Goal: Transaction & Acquisition: Purchase product/service

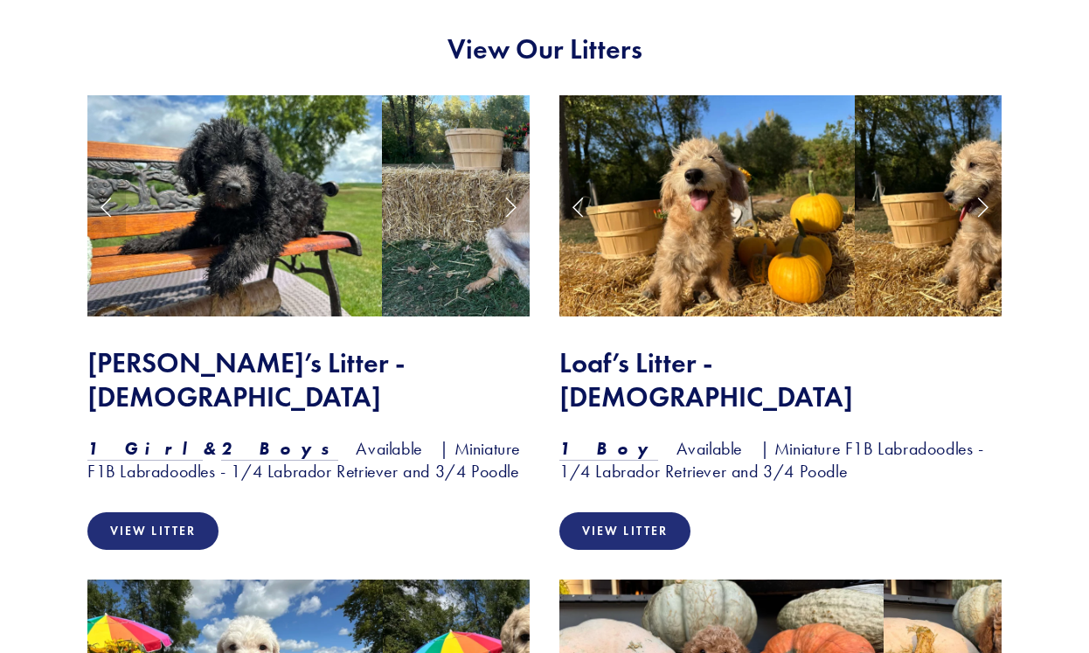
scroll to position [1493, 0]
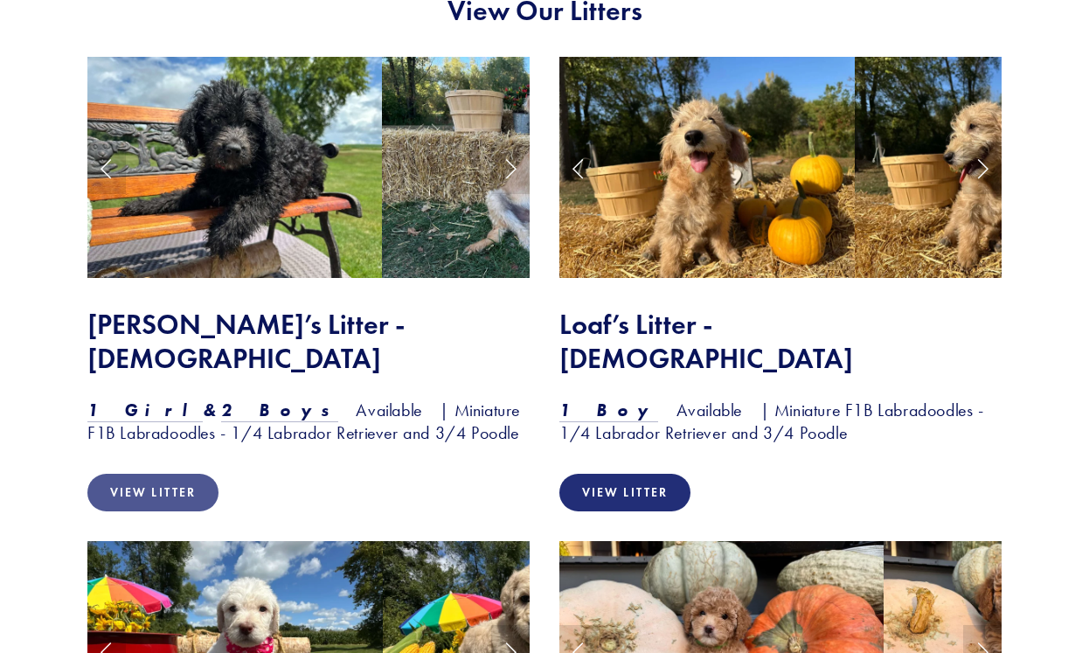
click at [148, 474] on link "View Litter" at bounding box center [152, 493] width 131 height 38
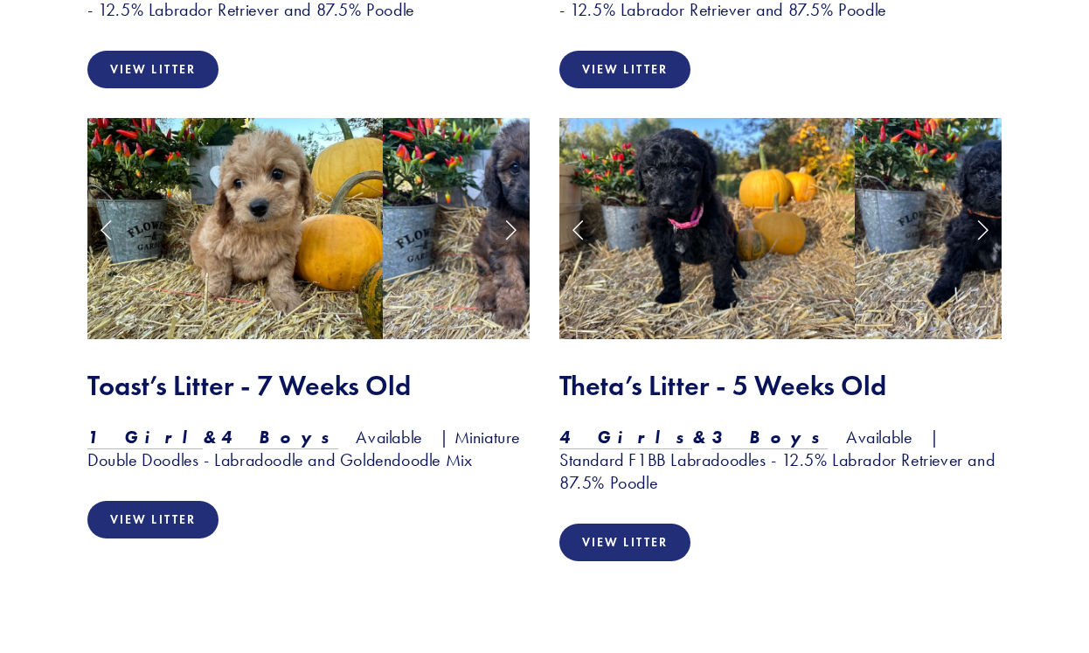
scroll to position [2391, 0]
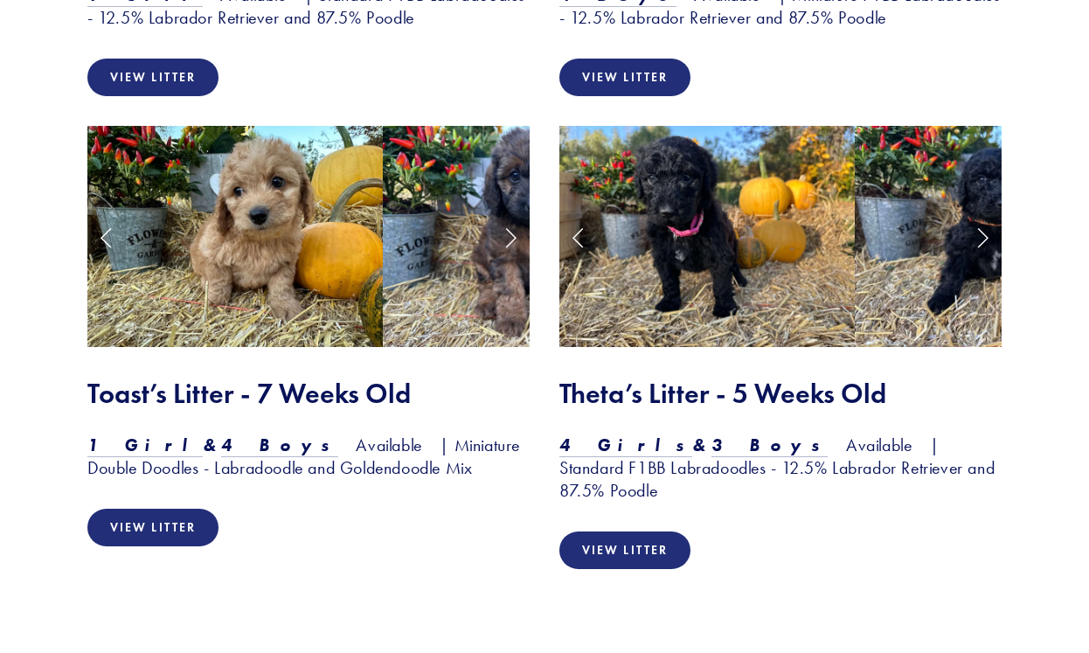
click at [478, 59] on div "View Litter" at bounding box center [308, 78] width 442 height 38
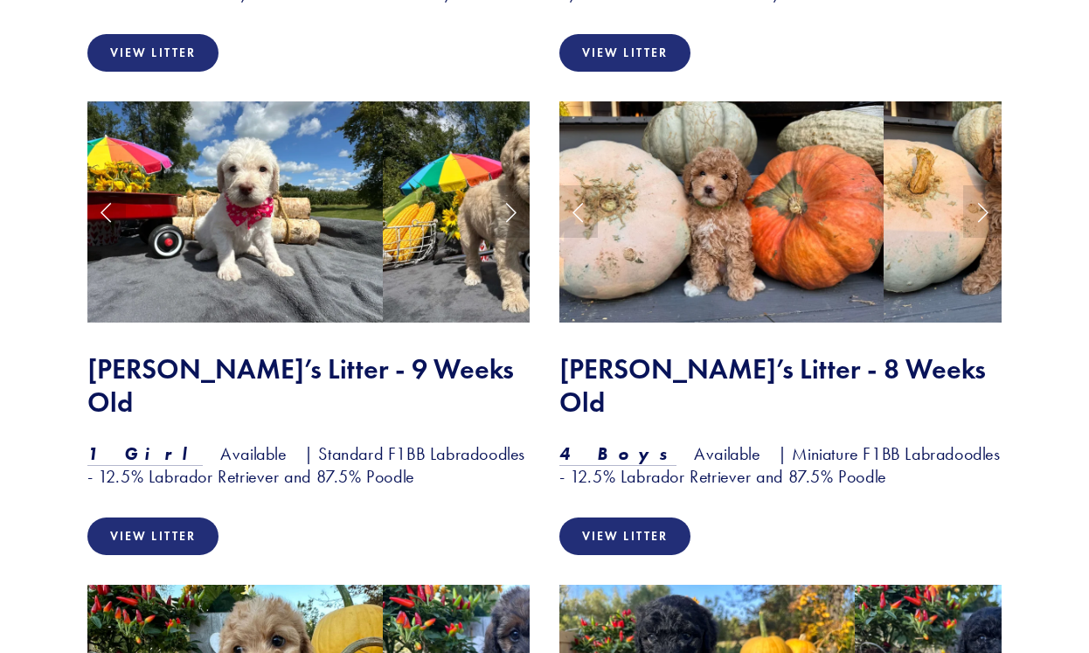
scroll to position [1935, 0]
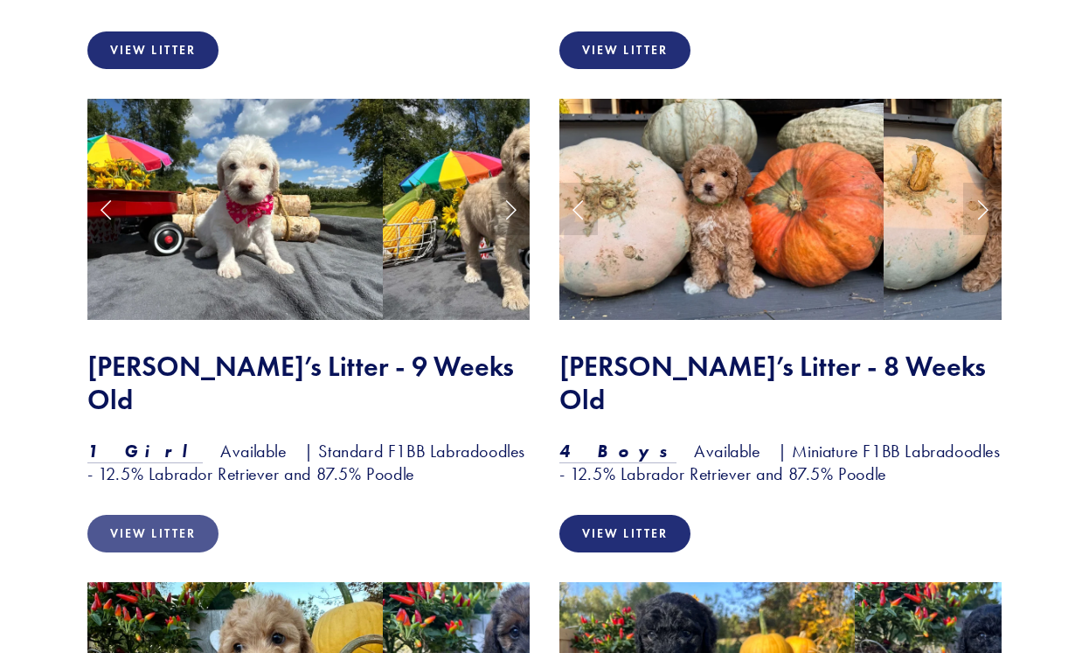
click at [156, 515] on link "View Litter" at bounding box center [152, 534] width 131 height 38
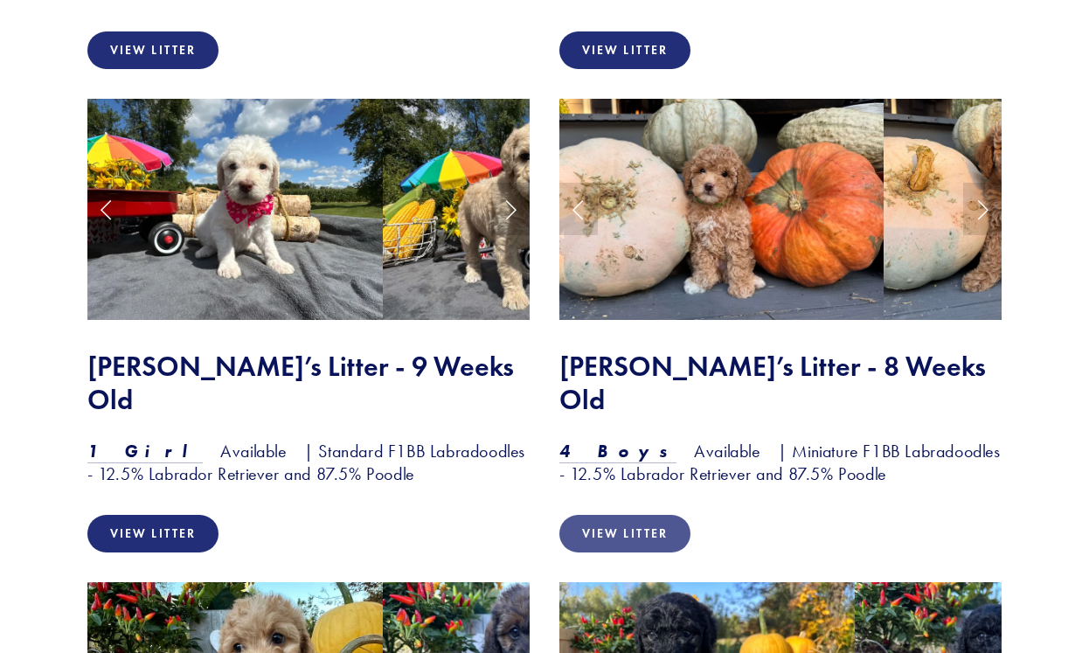
click at [624, 515] on link "View Litter" at bounding box center [624, 534] width 131 height 38
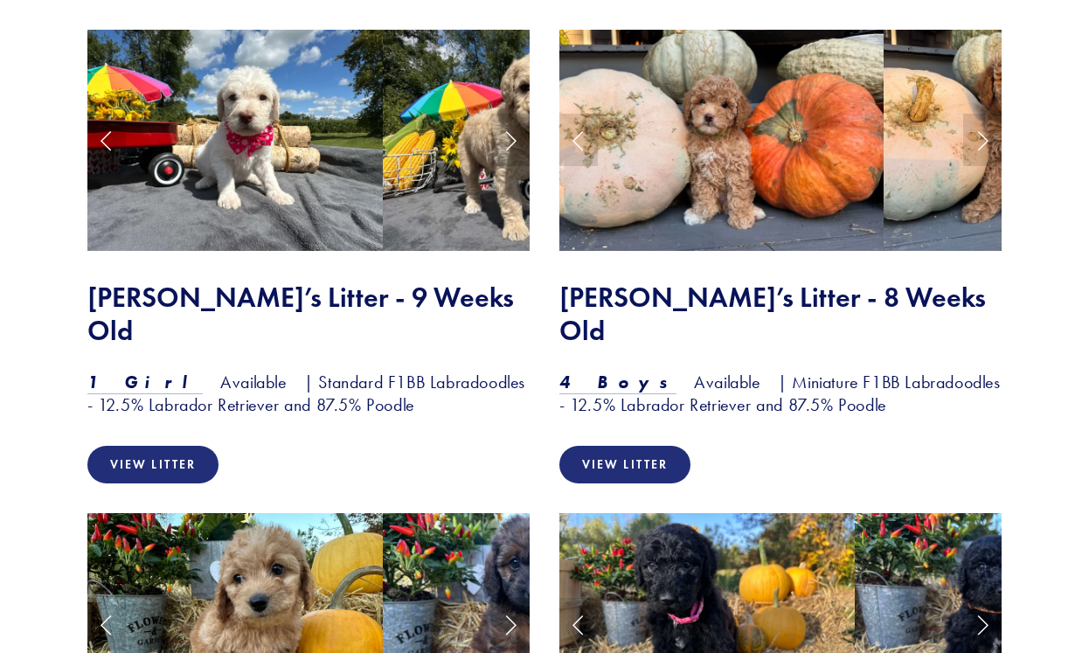
scroll to position [2013, 0]
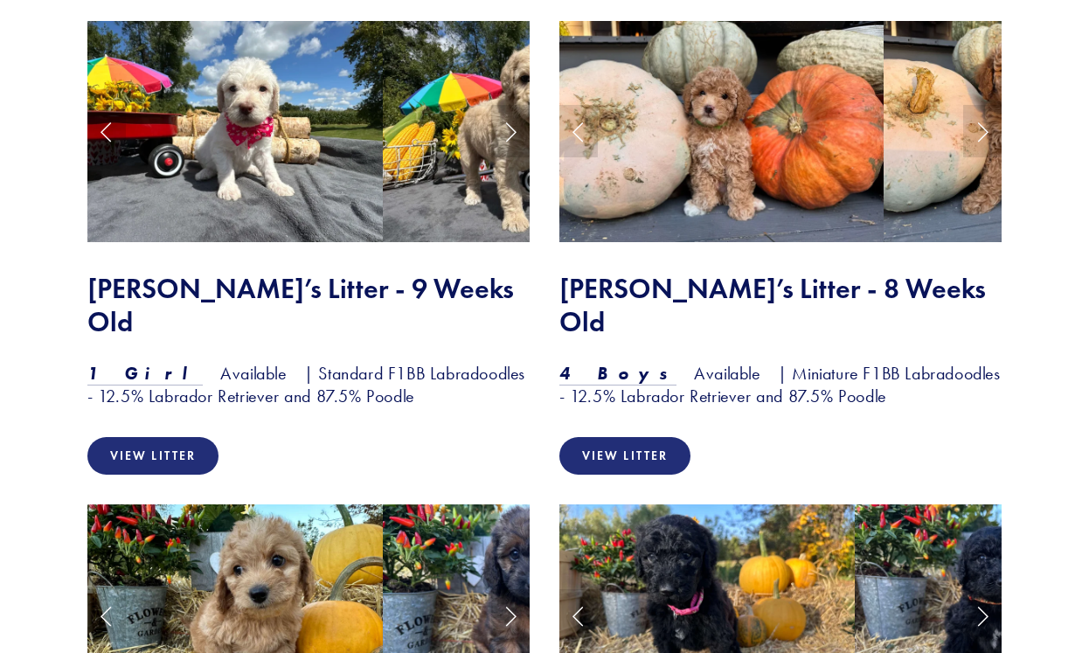
click at [966, 351] on div "Rosie’s Litter - 8 Weeks Old 4 Boys Available | Miniature F1BB Labradoodles - 1…" at bounding box center [780, 339] width 472 height 165
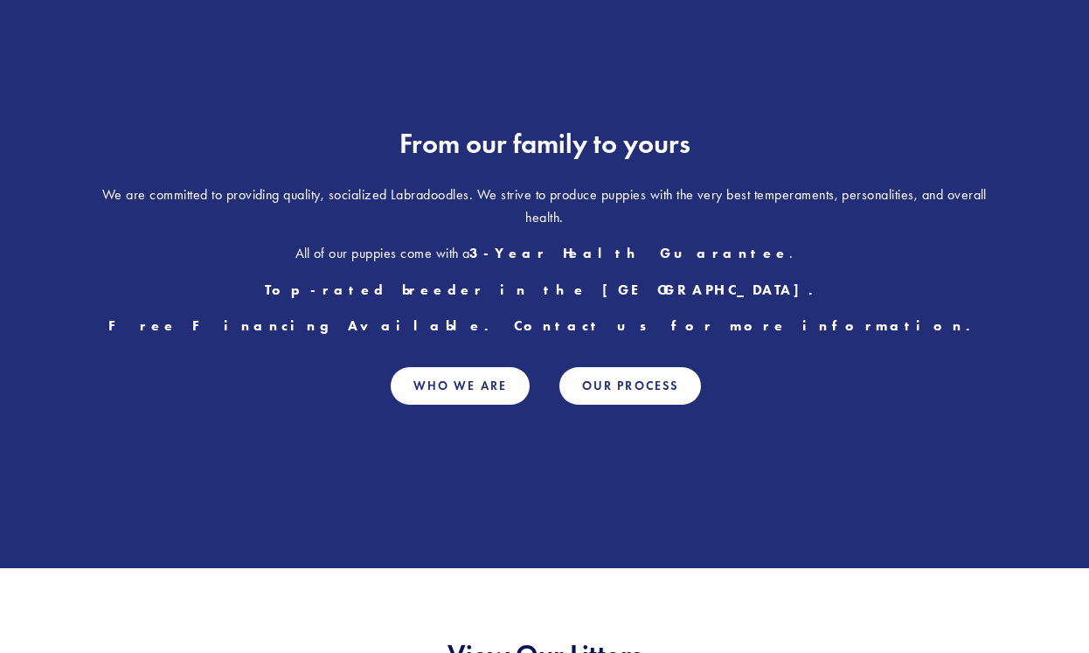
scroll to position [799, 0]
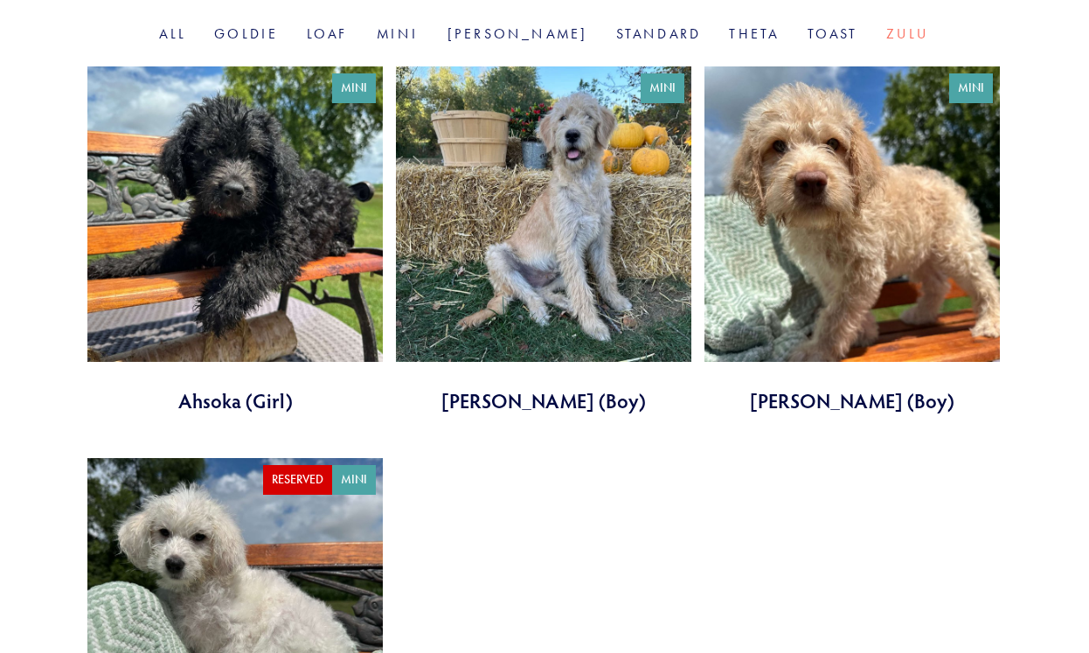
scroll to position [634, 0]
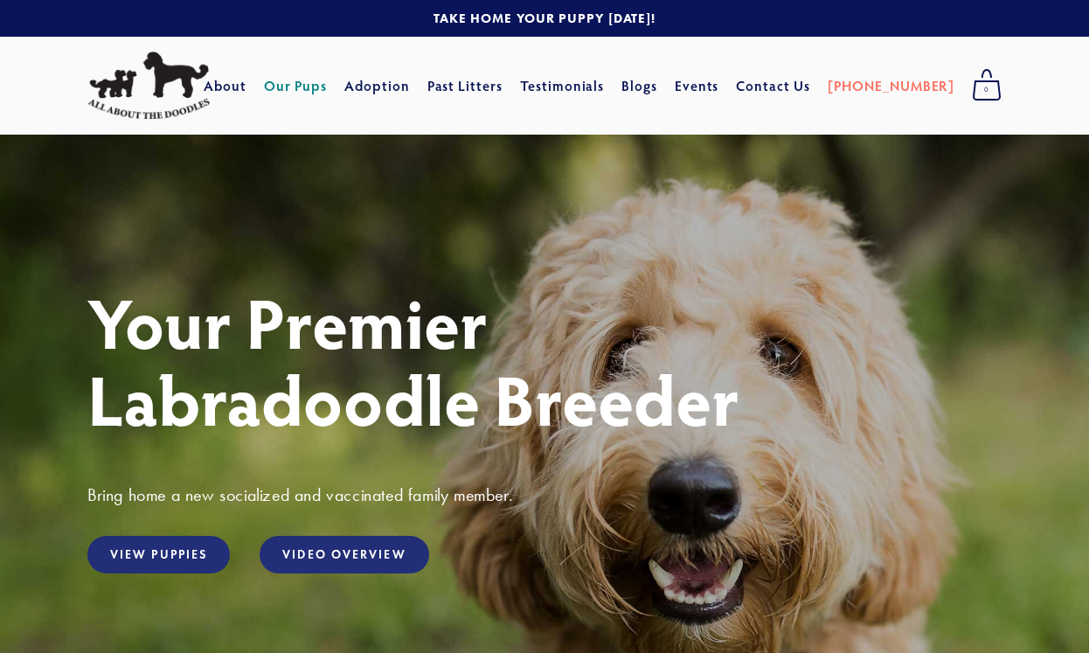
click at [328, 83] on link "Our Pups" at bounding box center [296, 85] width 64 height 31
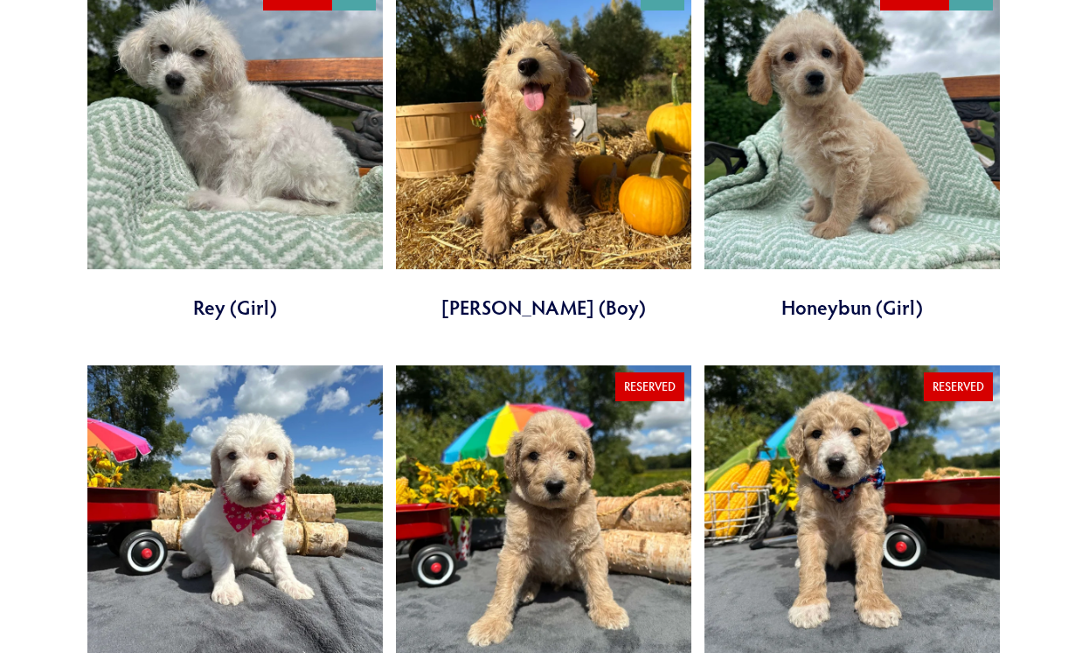
scroll to position [1475, 0]
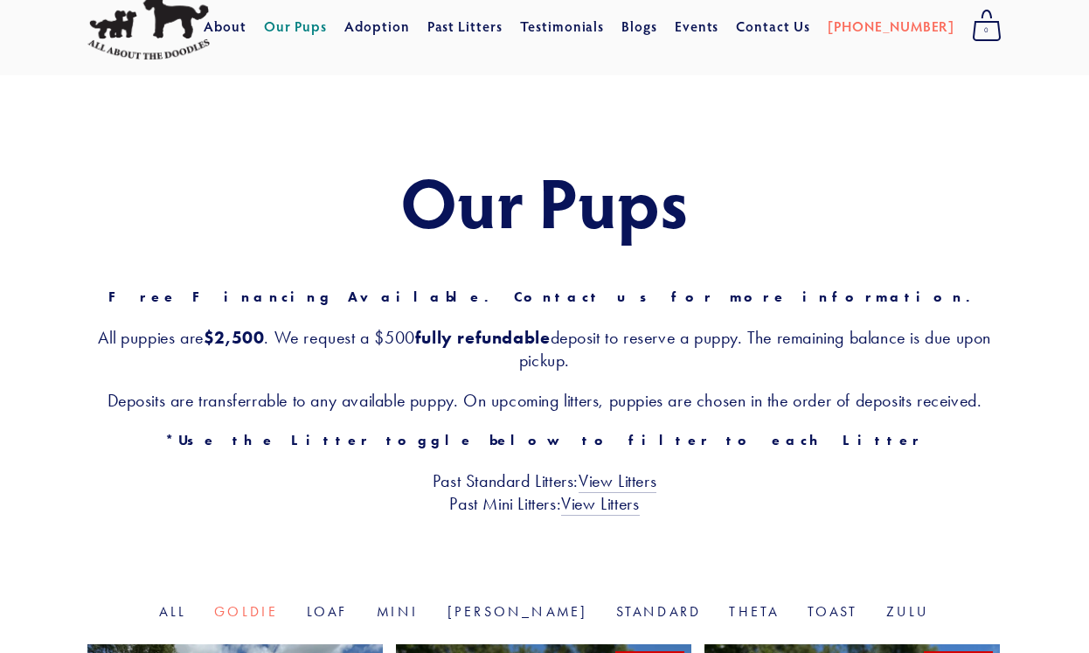
scroll to position [62, 0]
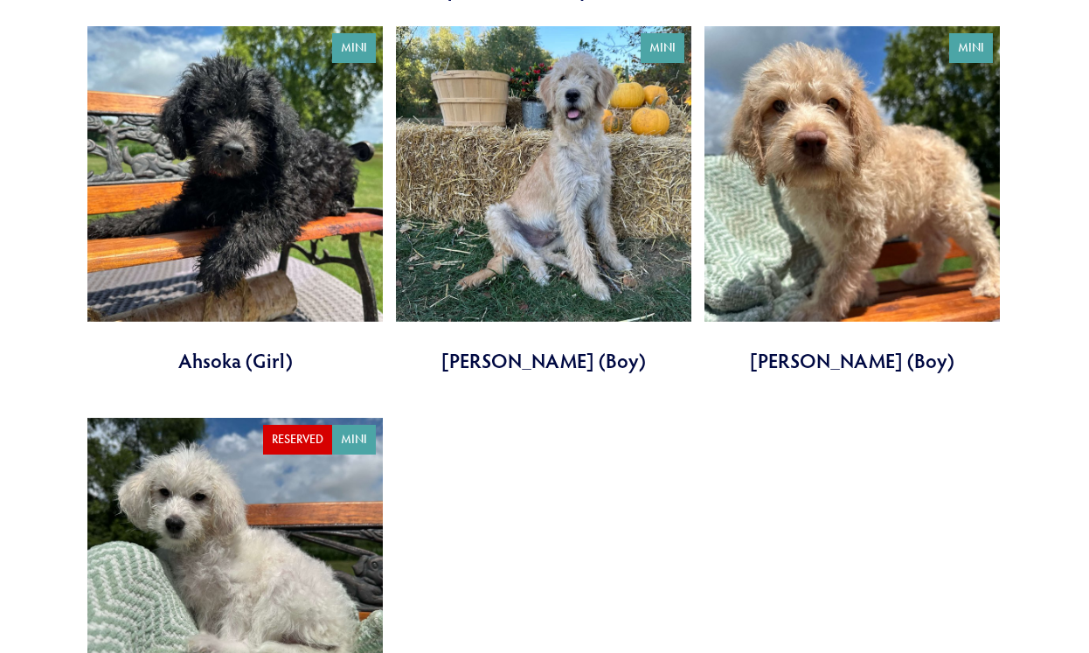
scroll to position [688, 0]
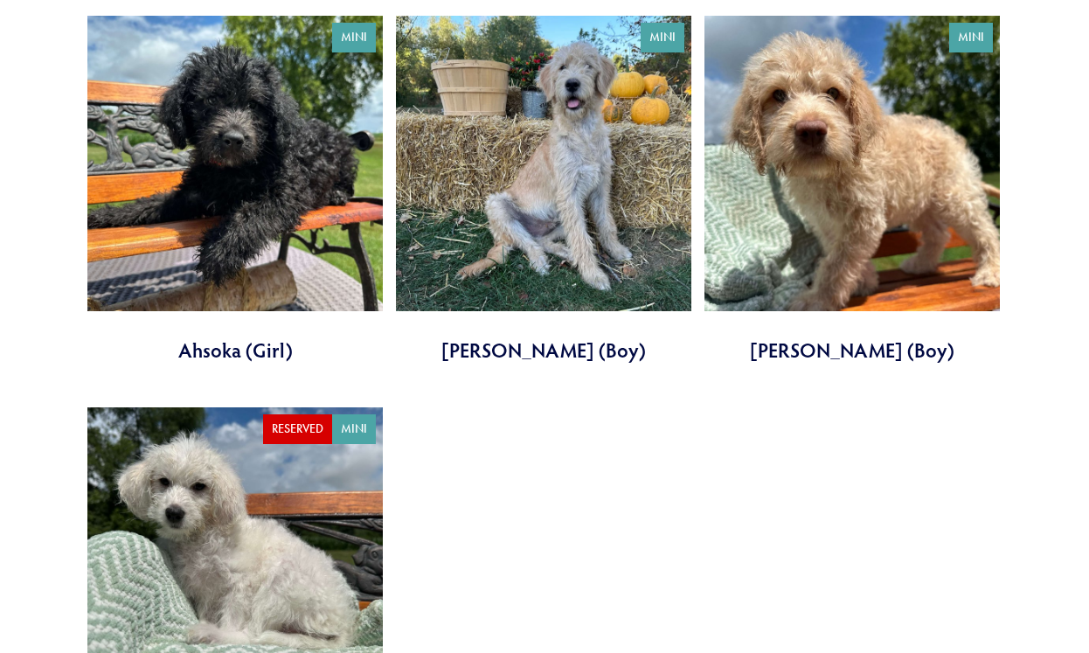
click at [826, 114] on link at bounding box center [851, 190] width 295 height 348
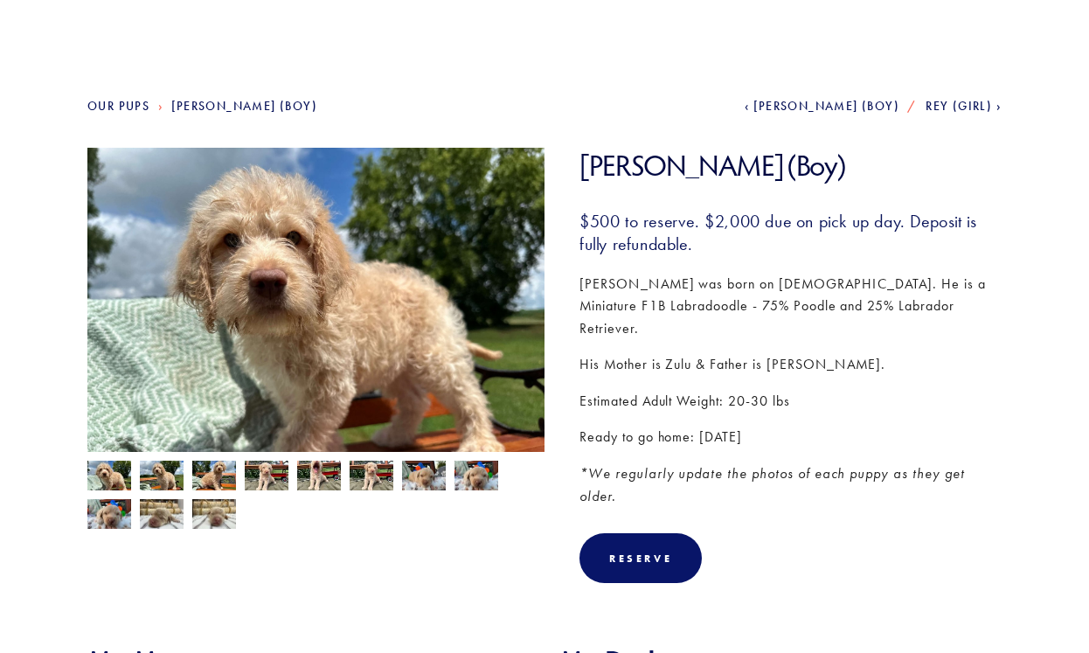
scroll to position [142, 0]
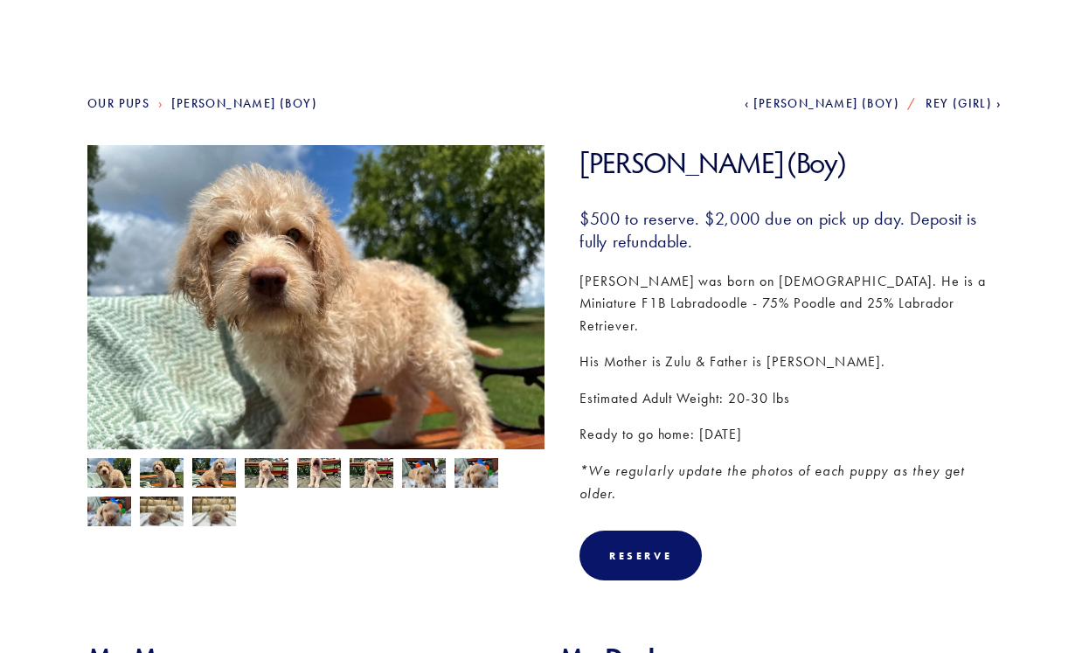
click at [211, 480] on img at bounding box center [214, 474] width 44 height 33
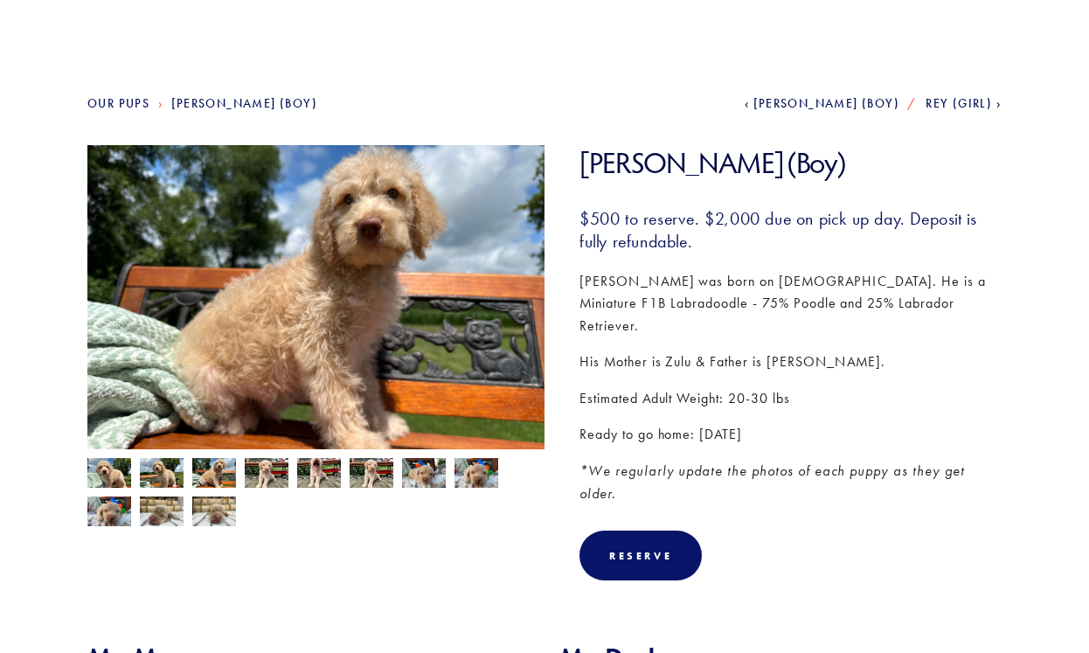
click at [256, 474] on img at bounding box center [267, 474] width 44 height 33
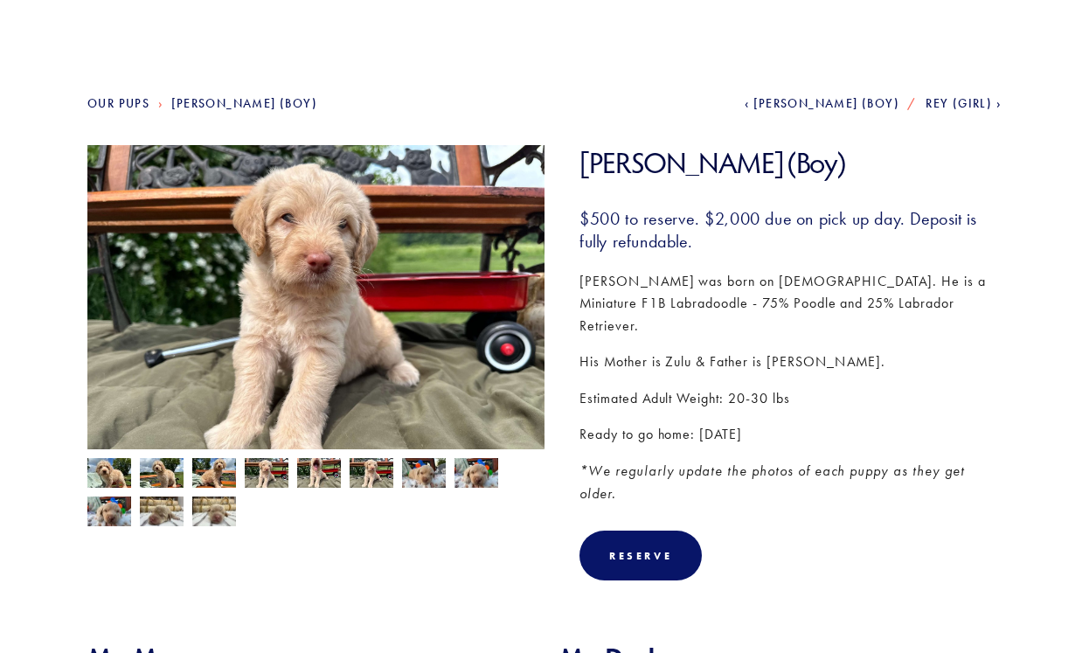
click at [319, 477] on img at bounding box center [319, 474] width 44 height 33
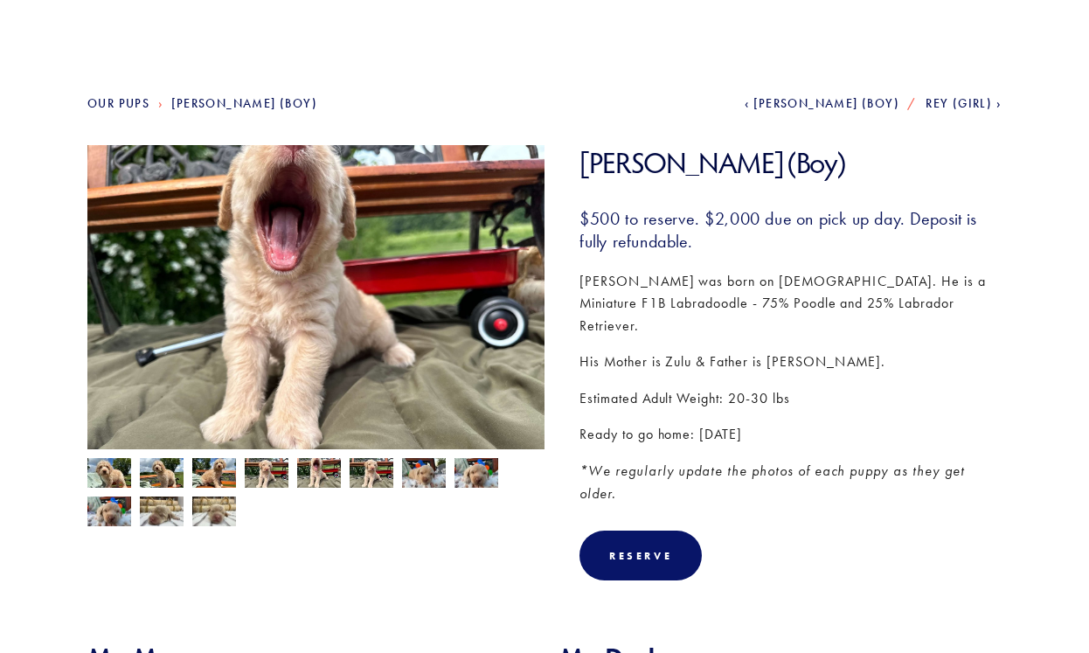
click at [387, 477] on img at bounding box center [372, 474] width 44 height 33
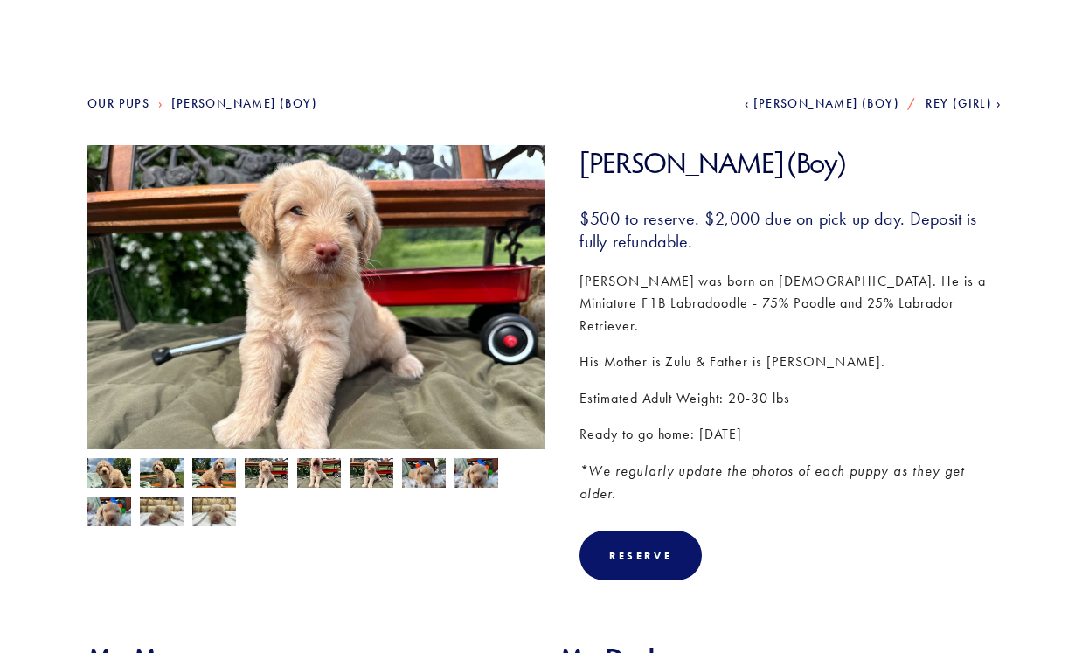
click at [432, 482] on img at bounding box center [424, 473] width 44 height 33
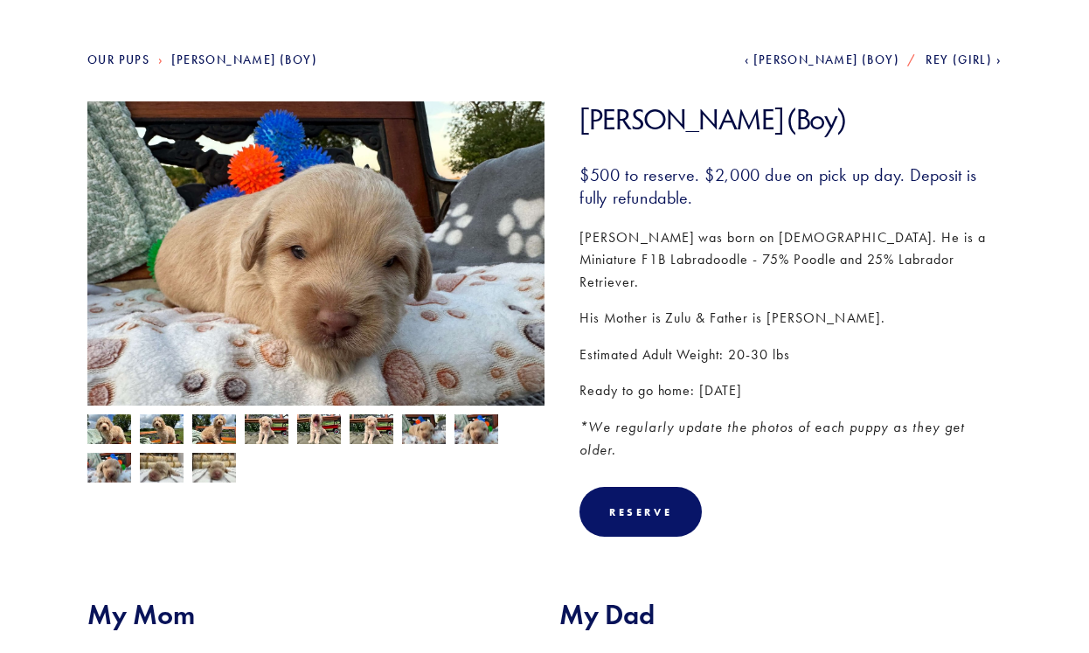
scroll to position [0, 0]
